Goal: Information Seeking & Learning: Learn about a topic

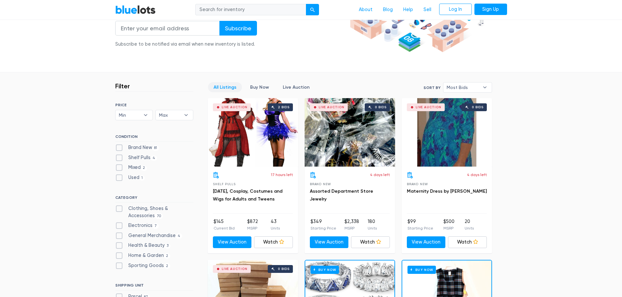
scroll to position [131, 0]
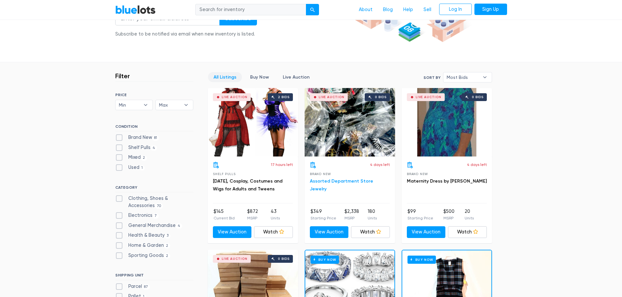
click at [333, 180] on link "Assorted Department Store Jewelry" at bounding box center [341, 185] width 63 height 13
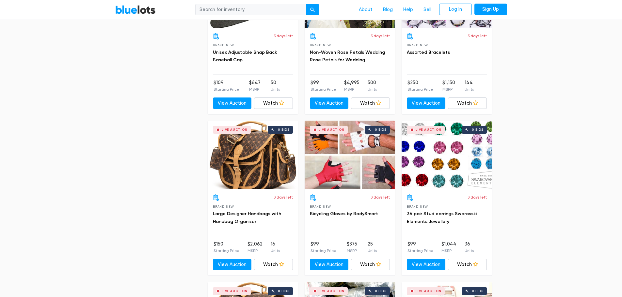
scroll to position [1633, 0]
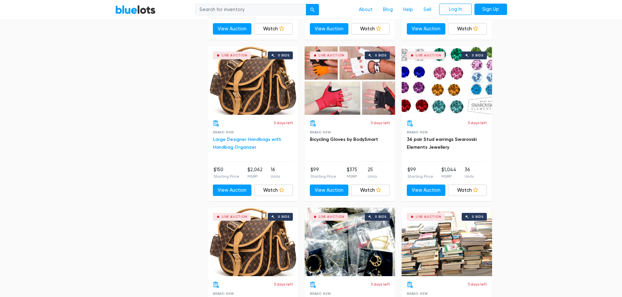
click at [241, 138] on link "Large Designer Handbags with Handbag Organizer" at bounding box center [247, 143] width 68 height 13
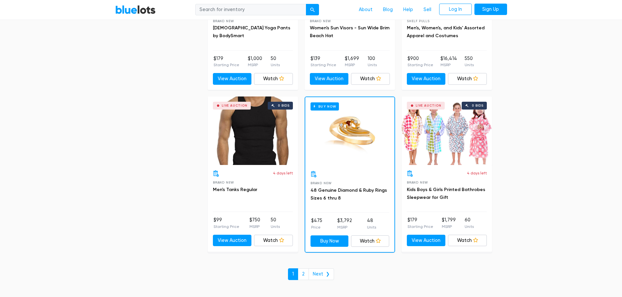
scroll to position [2743, 0]
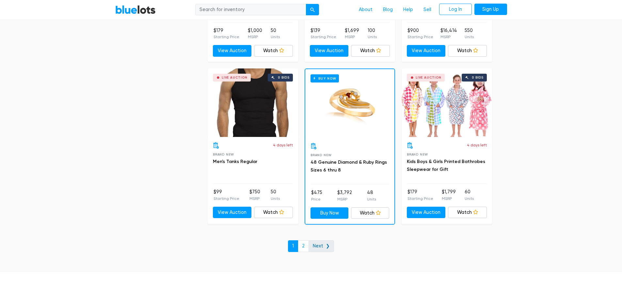
click at [326, 244] on link "Next ❯" at bounding box center [321, 247] width 25 height 12
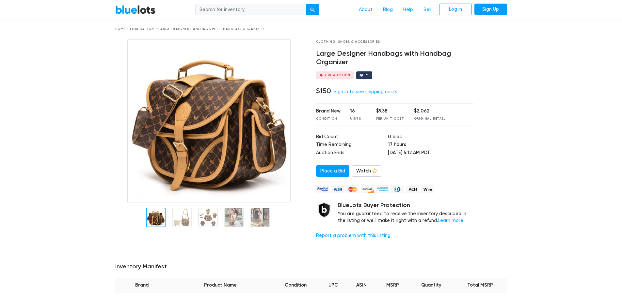
scroll to position [33, 0]
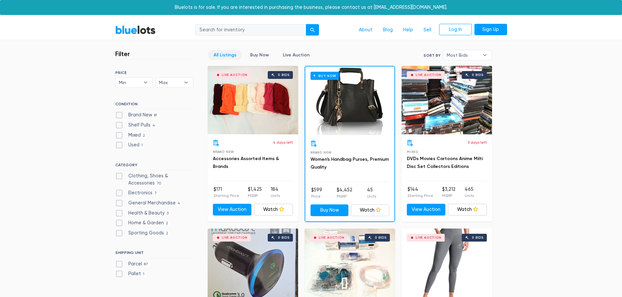
click at [360, 115] on div "Buy Now" at bounding box center [349, 101] width 89 height 69
click at [149, 214] on label "Health & Beauty 3" at bounding box center [143, 213] width 56 height 7
click at [120, 214] on Beauty"] "Health & Beauty 3" at bounding box center [117, 212] width 4 height 4
checkbox Beauty"] "true"
